Goal: Transaction & Acquisition: Purchase product/service

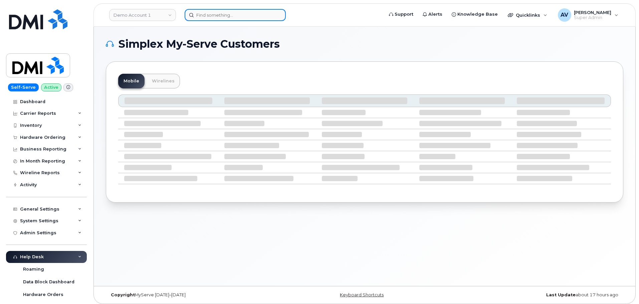
click at [240, 14] on input at bounding box center [235, 15] width 101 height 12
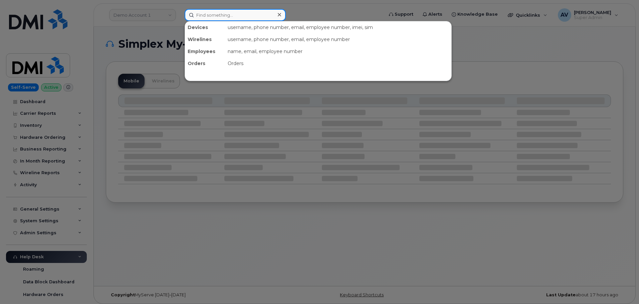
paste input "Gerry Valenzuela"
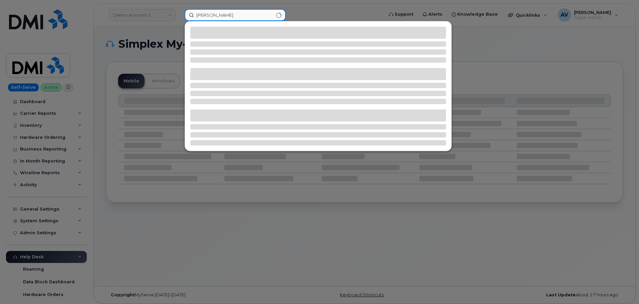
type input "[PERSON_NAME]"
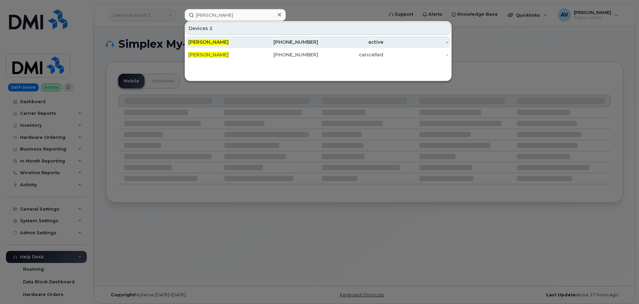
click at [257, 41] on div "780-201-6407" at bounding box center [285, 42] width 65 height 7
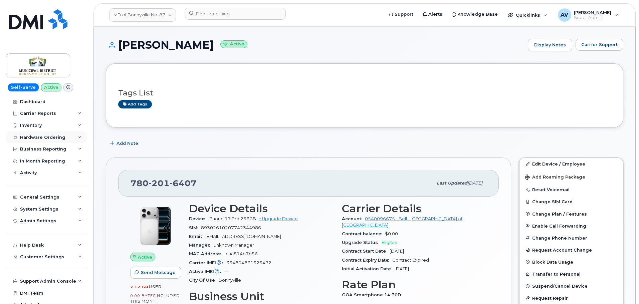
click at [51, 136] on div "Hardware Ordering" at bounding box center [42, 137] width 45 height 5
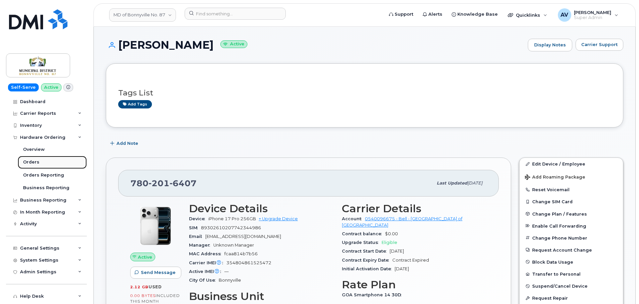
click at [47, 160] on link "Orders" at bounding box center [52, 162] width 69 height 13
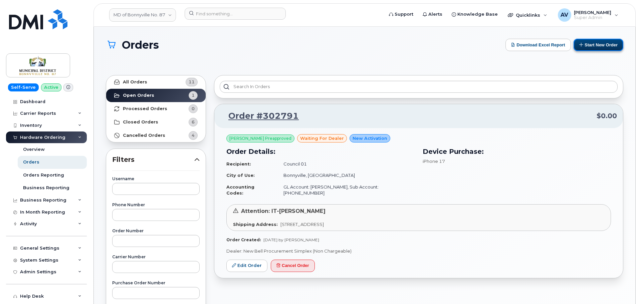
click at [589, 46] on button "Start New Order" at bounding box center [599, 45] width 50 height 12
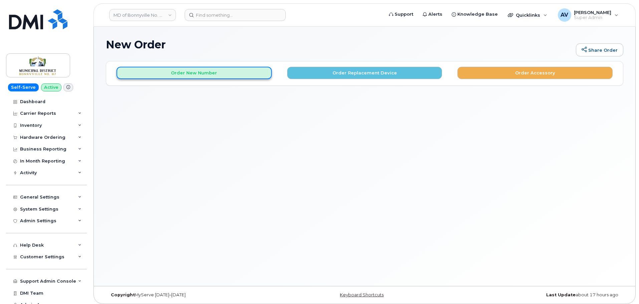
click at [230, 71] on button "Order New Number" at bounding box center [194, 73] width 155 height 12
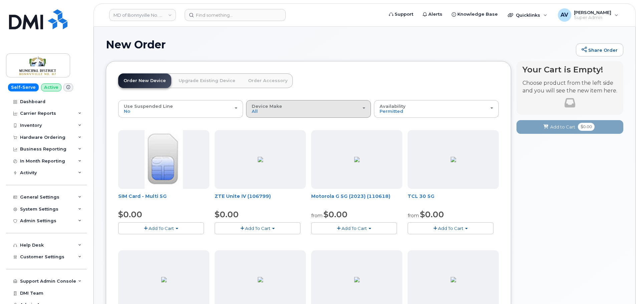
click at [261, 112] on div "Device Make All Aircard Android Cell Phone HUB iPhone Modem Tablet" at bounding box center [309, 109] width 114 height 10
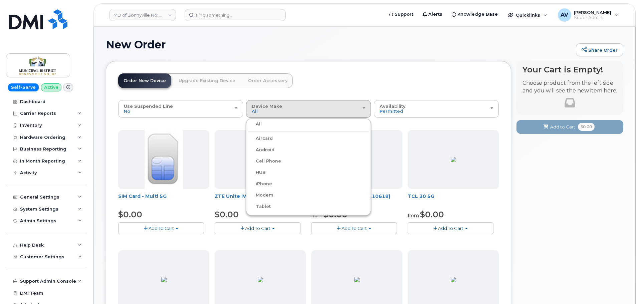
click at [274, 161] on label "Cell Phone" at bounding box center [264, 161] width 33 height 8
click at [0, 0] on input "Cell Phone" at bounding box center [0, 0] width 0 height 0
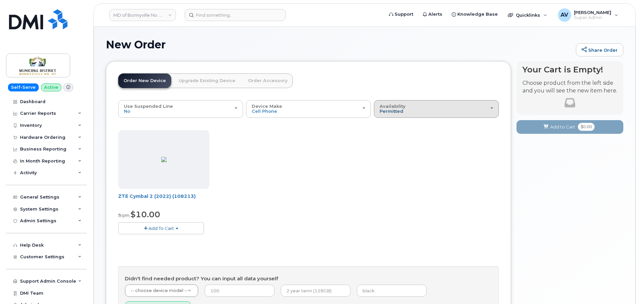
click at [399, 114] on span "Permitted" at bounding box center [392, 111] width 24 height 5
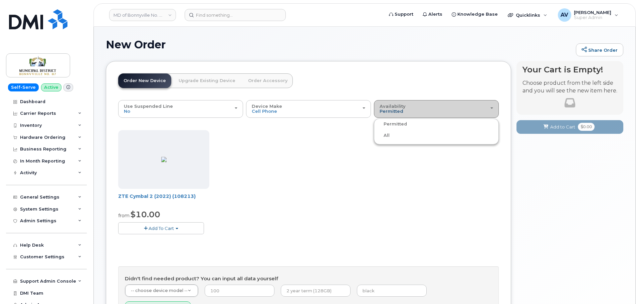
click at [399, 114] on span "Permitted" at bounding box center [392, 111] width 24 height 5
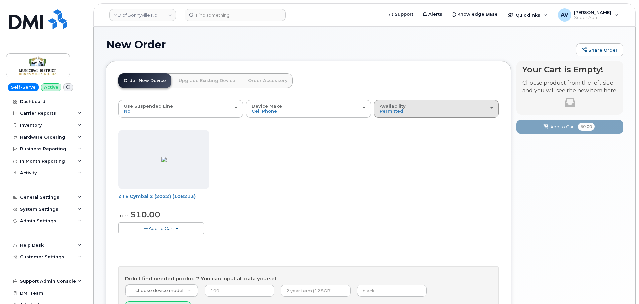
click at [403, 111] on div "Availability Permitted All" at bounding box center [437, 109] width 114 height 10
click at [411, 136] on div "All" at bounding box center [437, 136] width 122 height 8
click at [408, 111] on div "Availability Permitted All" at bounding box center [437, 109] width 114 height 10
click at [384, 136] on label "All" at bounding box center [383, 136] width 14 height 8
click at [0, 0] on input "All" at bounding box center [0, 0] width 0 height 0
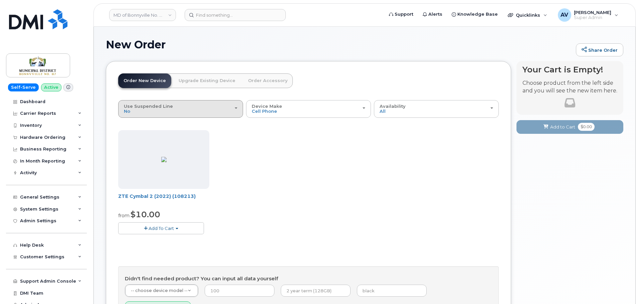
click at [221, 110] on div "Use Suspended Line No" at bounding box center [181, 109] width 114 height 10
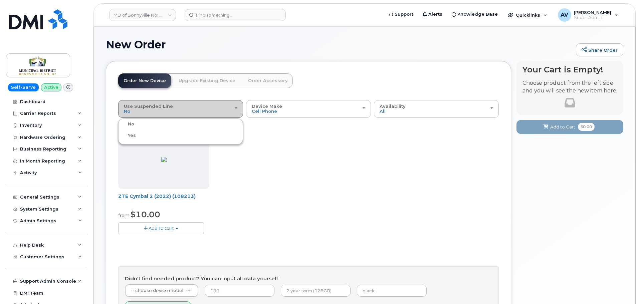
click at [221, 110] on div "Use Suspended Line No" at bounding box center [181, 109] width 114 height 10
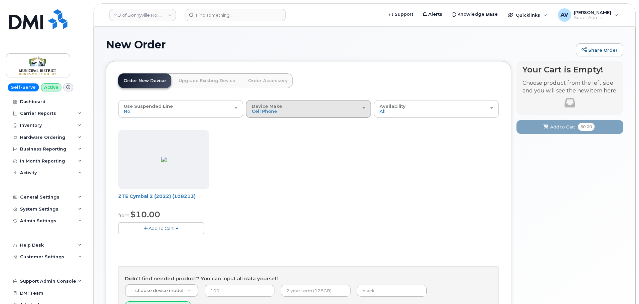
click at [289, 110] on div "Device Make All Aircard Android Cell Phone HUB iPhone Modem Tablet" at bounding box center [309, 109] width 114 height 10
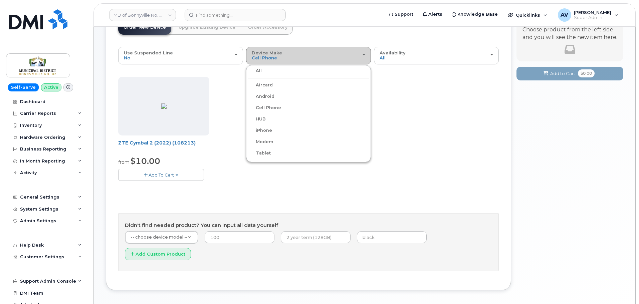
scroll to position [66, 0]
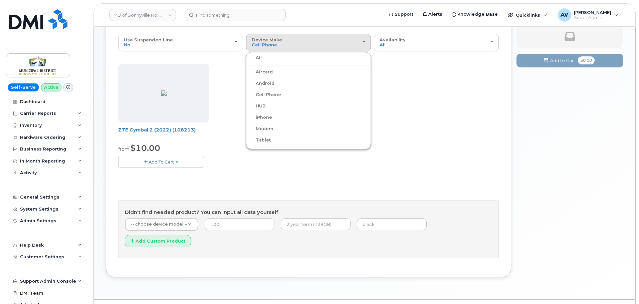
click at [263, 57] on div "All" at bounding box center [309, 58] width 122 height 8
click at [272, 46] on span "Cell Phone" at bounding box center [264, 44] width 25 height 5
click at [258, 58] on label "All" at bounding box center [255, 58] width 14 height 8
click at [0, 0] on input "All" at bounding box center [0, 0] width 0 height 0
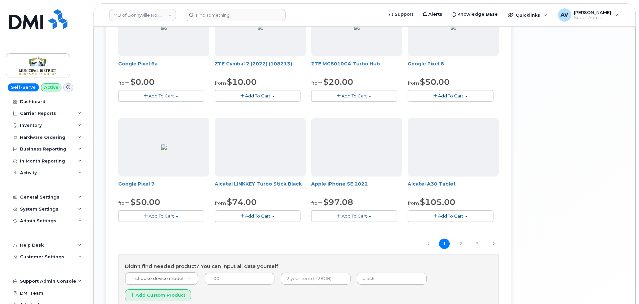
scroll to position [400, 0]
